Goal: Use online tool/utility: Utilize a website feature to perform a specific function

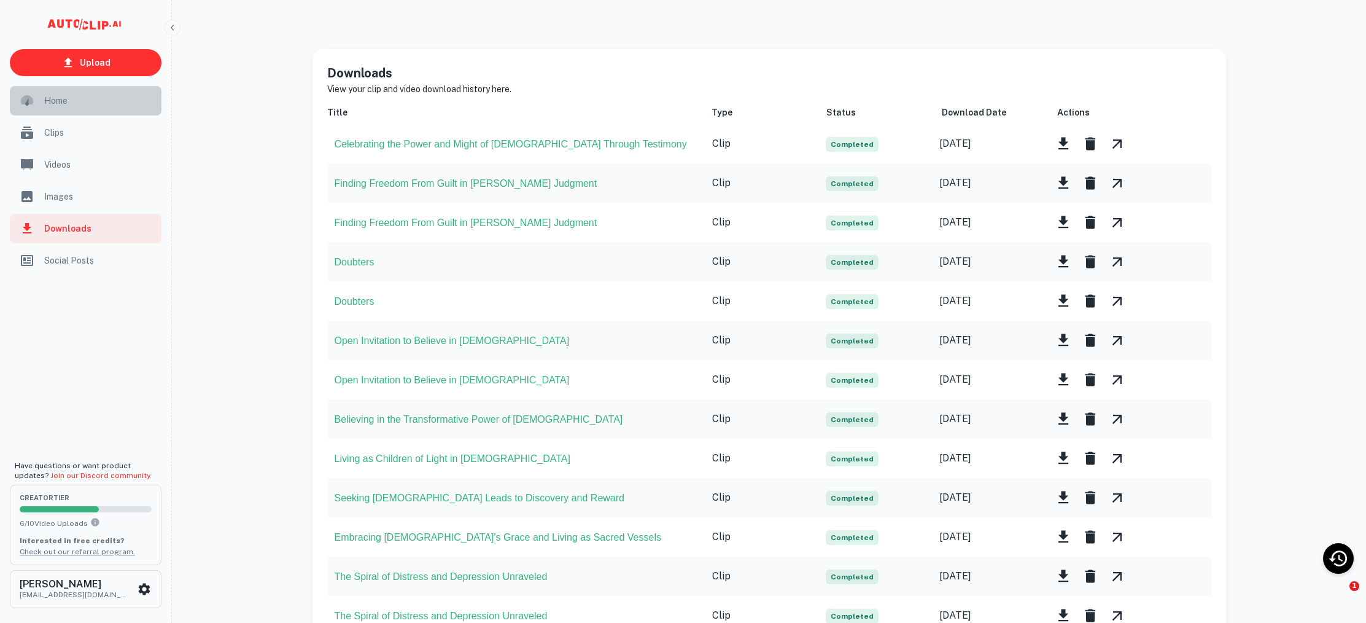
click at [53, 104] on span "Home" at bounding box center [99, 101] width 110 height 14
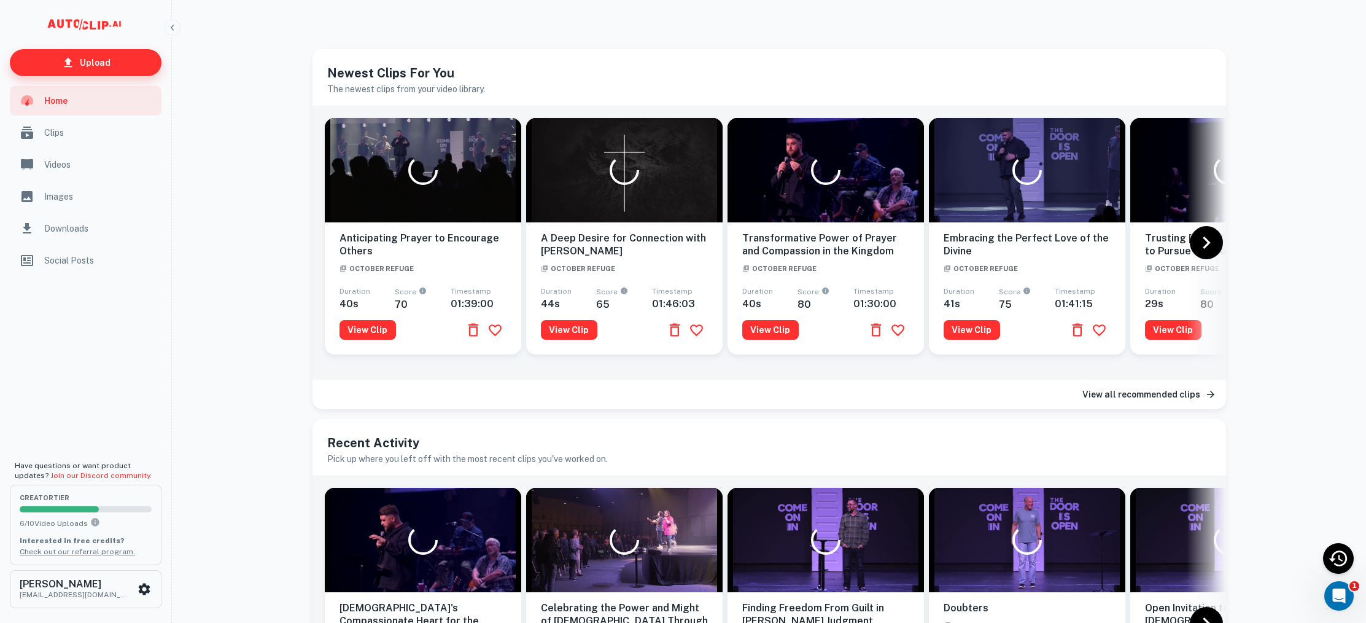
click at [70, 66] on icon "scrollable content" at bounding box center [68, 63] width 14 height 14
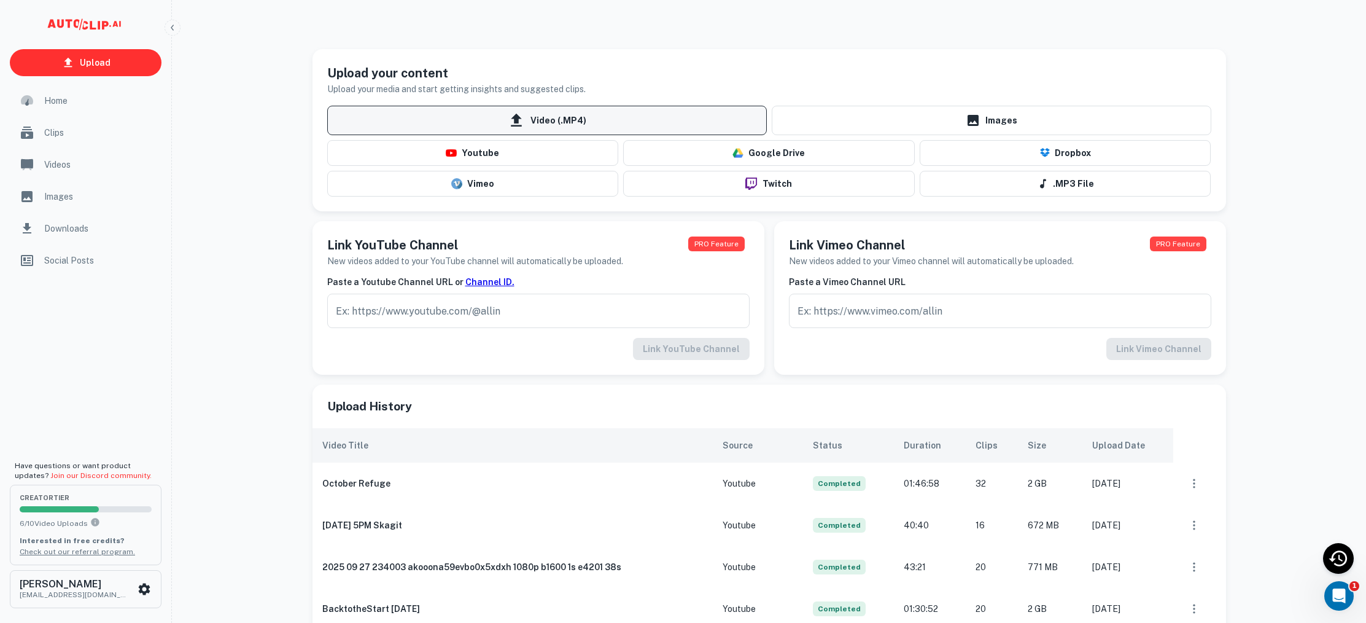
click at [487, 119] on span "Video (.MP4)" at bounding box center [547, 120] width 440 height 29
click at [0, 0] on input "Video (.MP4)" at bounding box center [0, 0] width 0 height 0
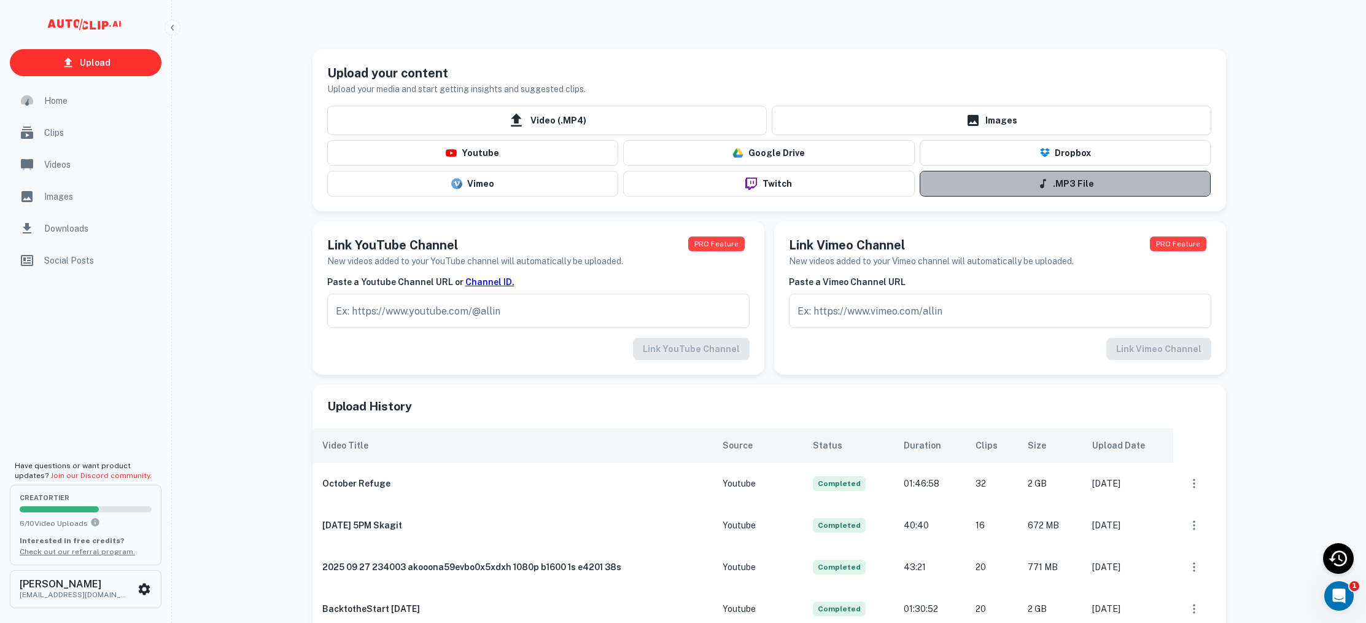
click at [977, 182] on button ".MP3 File" at bounding box center [1066, 184] width 292 height 26
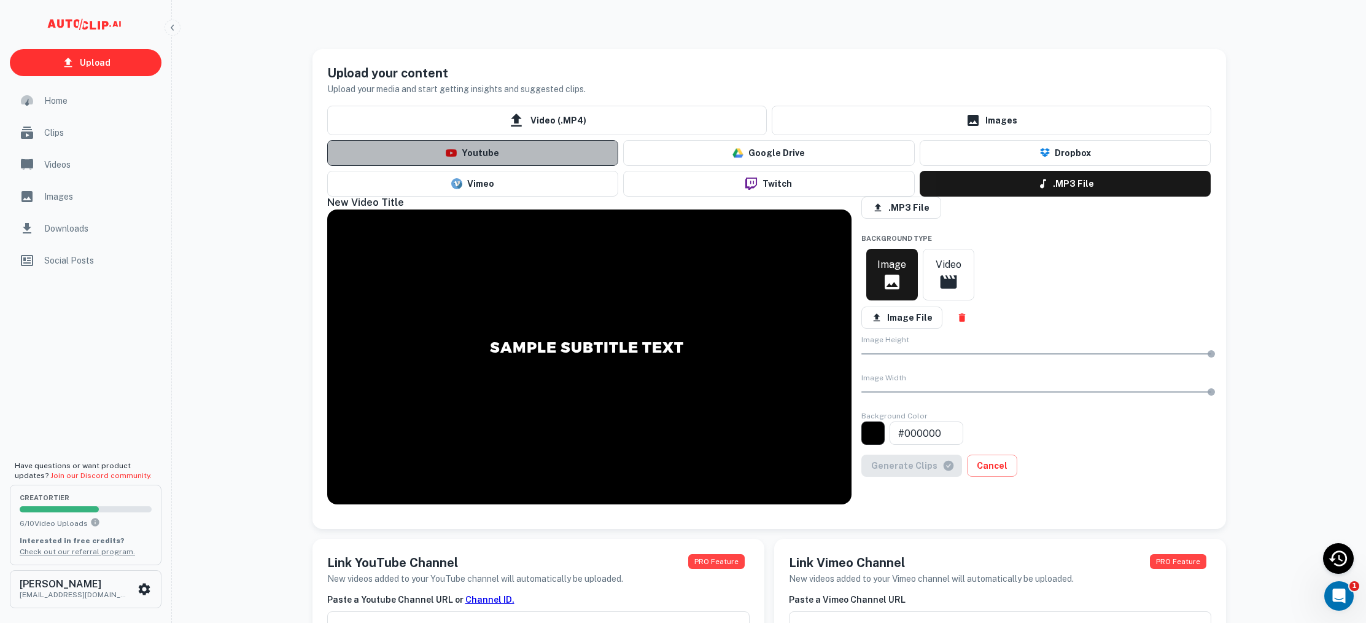
click at [491, 153] on button "Youtube" at bounding box center [473, 153] width 292 height 26
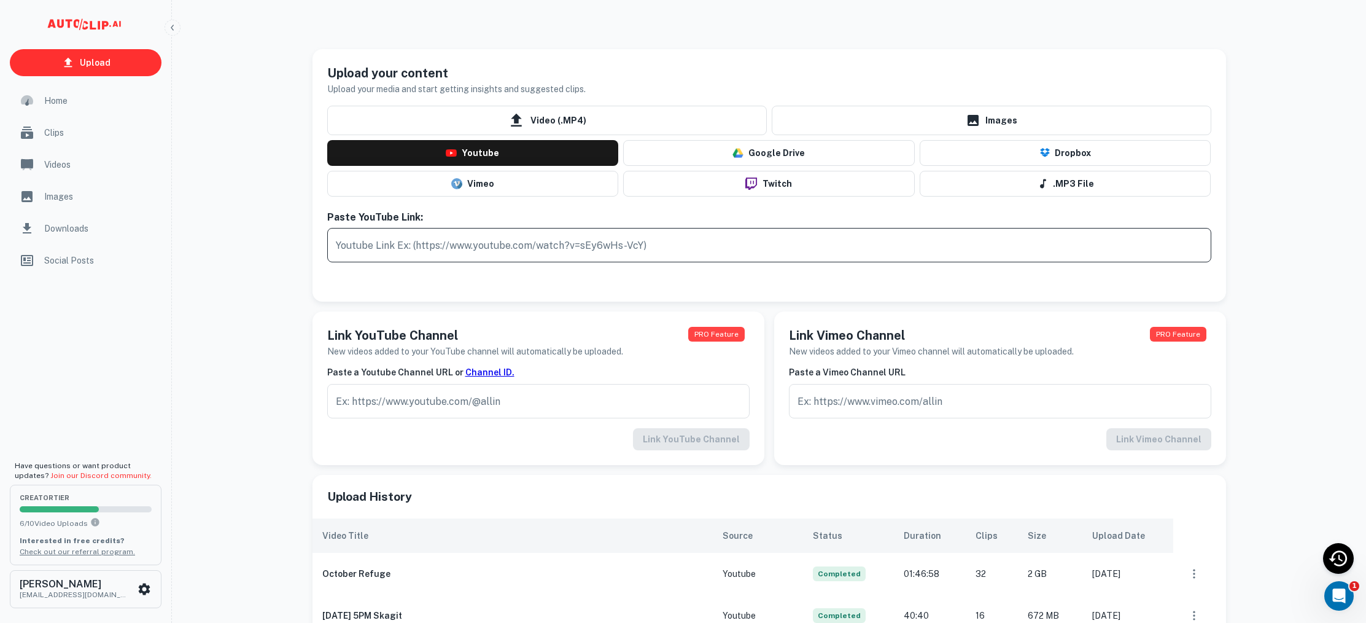
click at [480, 246] on input "text" at bounding box center [769, 245] width 884 height 34
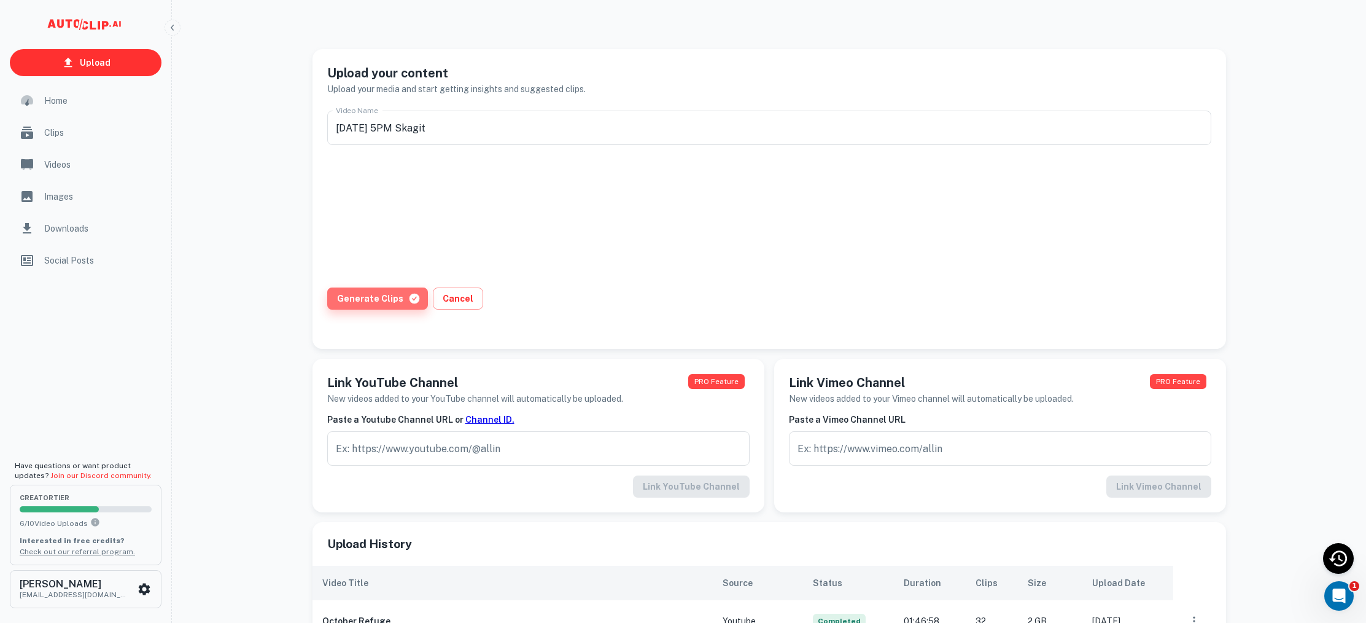
click at [389, 304] on button "Generate Clips" at bounding box center [377, 298] width 101 height 22
